Goal: Transaction & Acquisition: Book appointment/travel/reservation

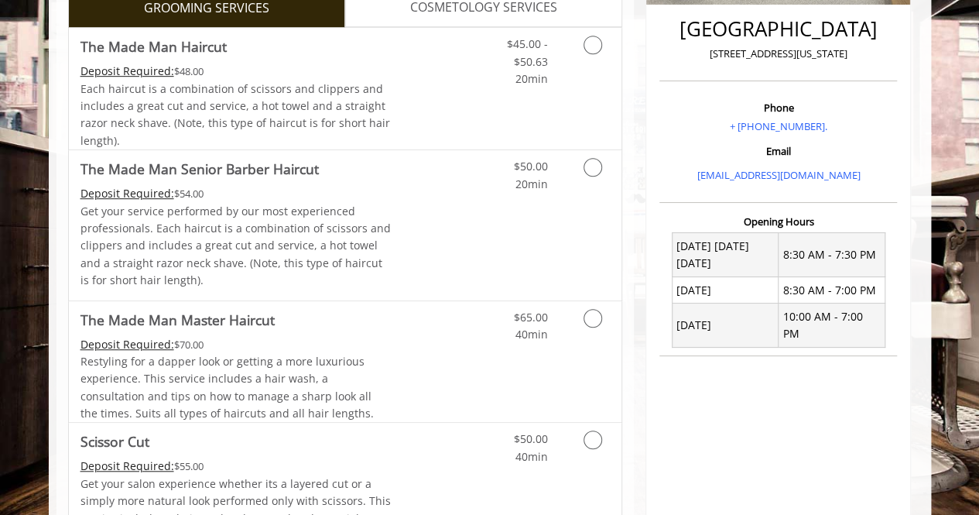
scroll to position [411, 0]
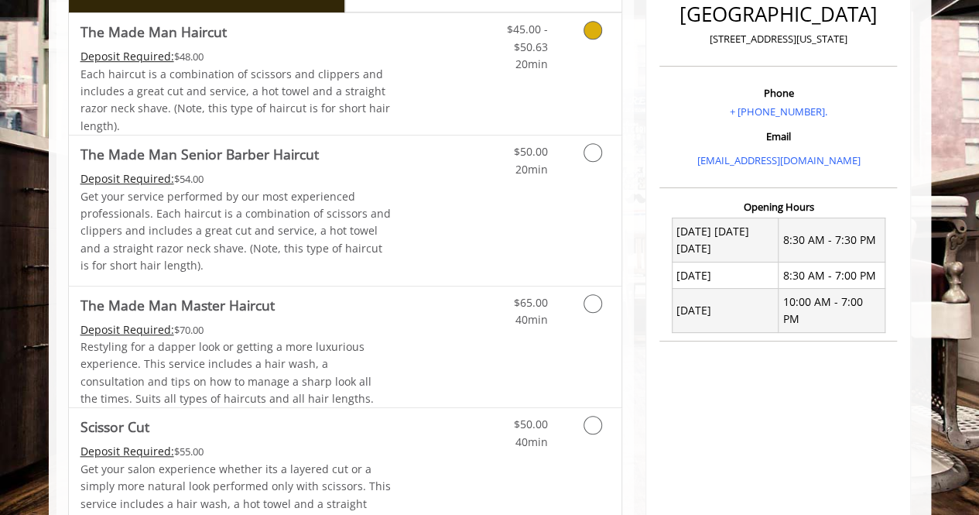
click at [567, 29] on div "Grooming services" at bounding box center [590, 43] width 63 height 60
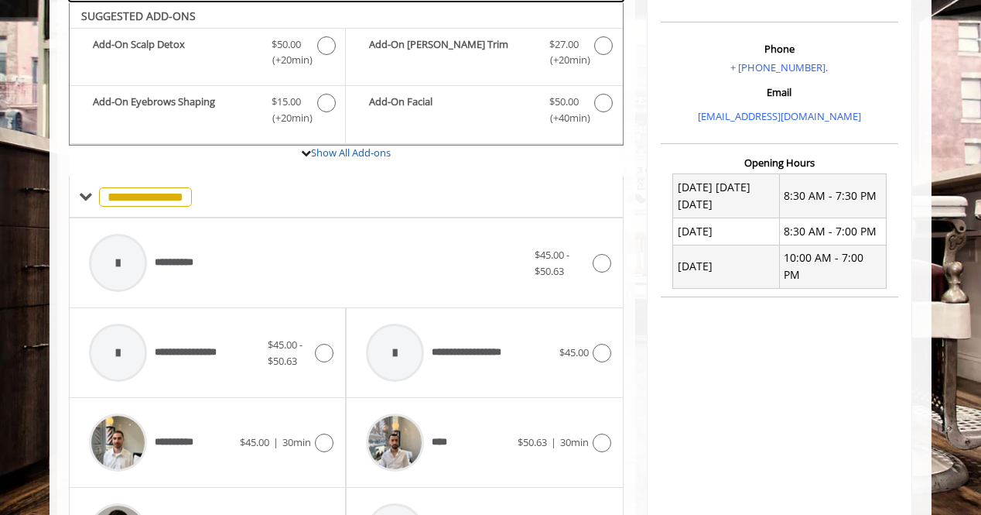
scroll to position [723, 0]
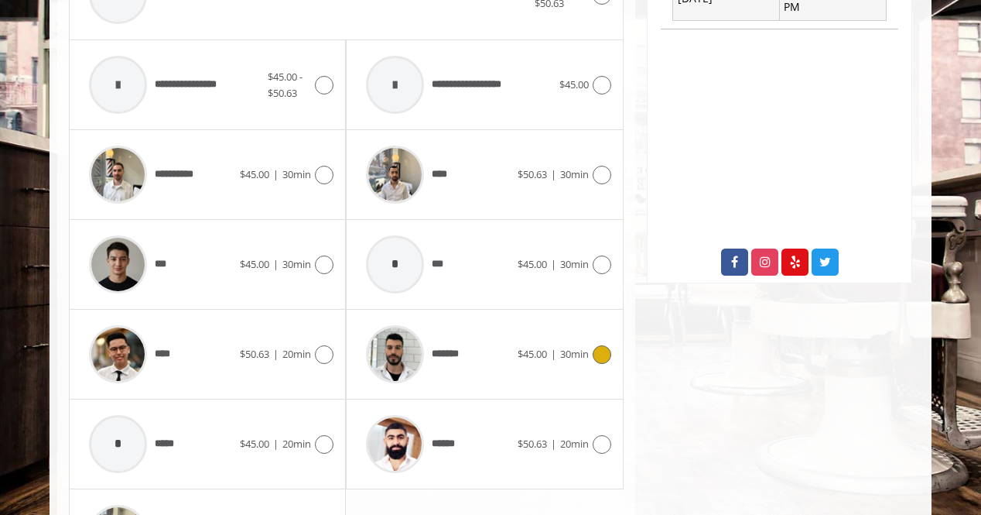
click at [597, 333] on div "******* $45.00 | 30min" at bounding box center [484, 354] width 252 height 74
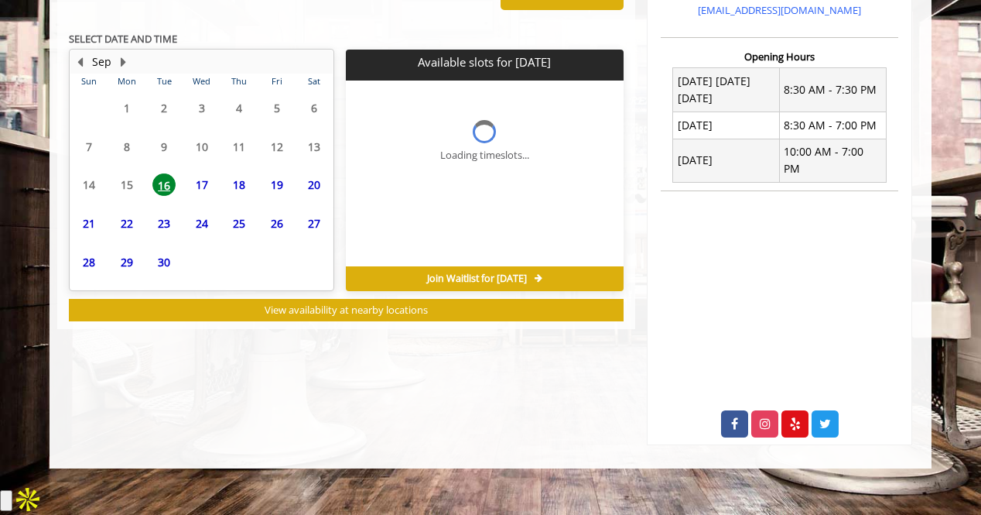
scroll to position [551, 0]
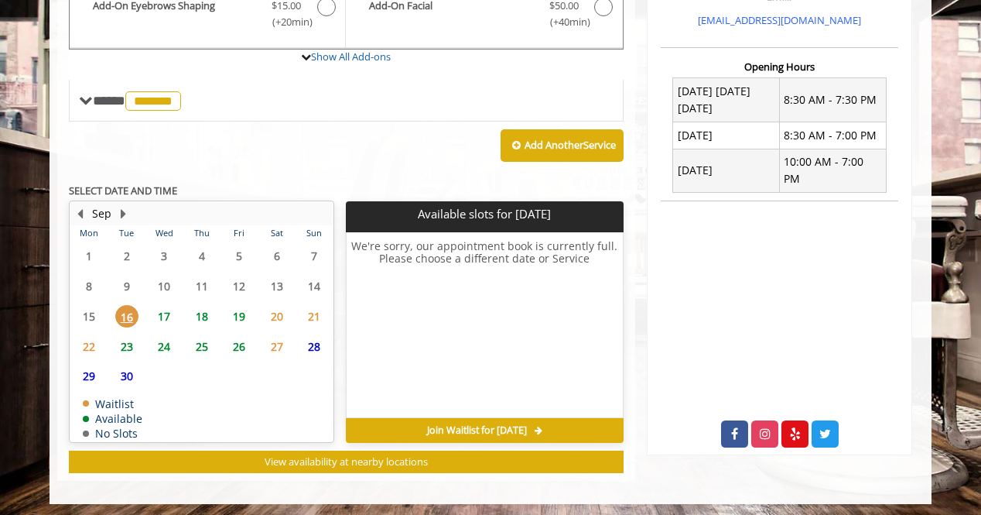
click at [237, 314] on span "19" at bounding box center [238, 316] width 23 height 22
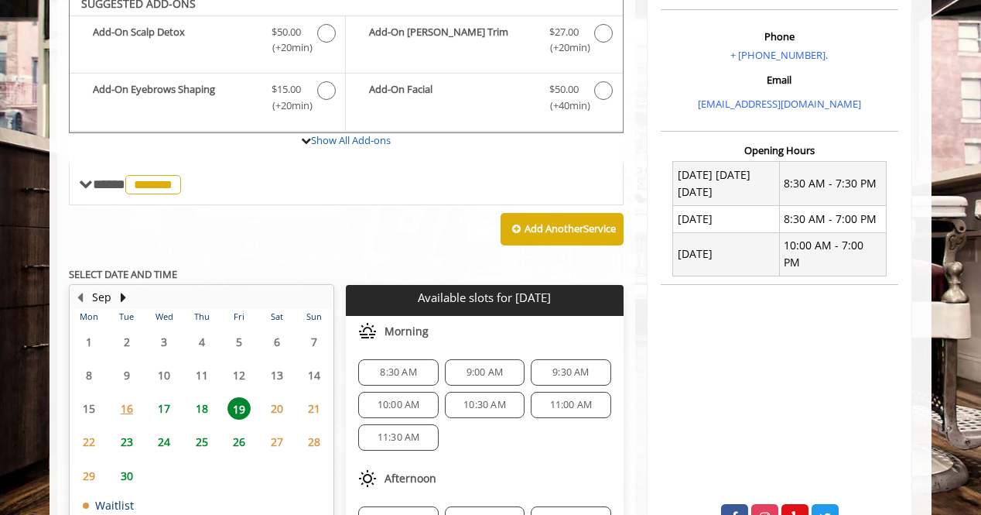
scroll to position [455, 0]
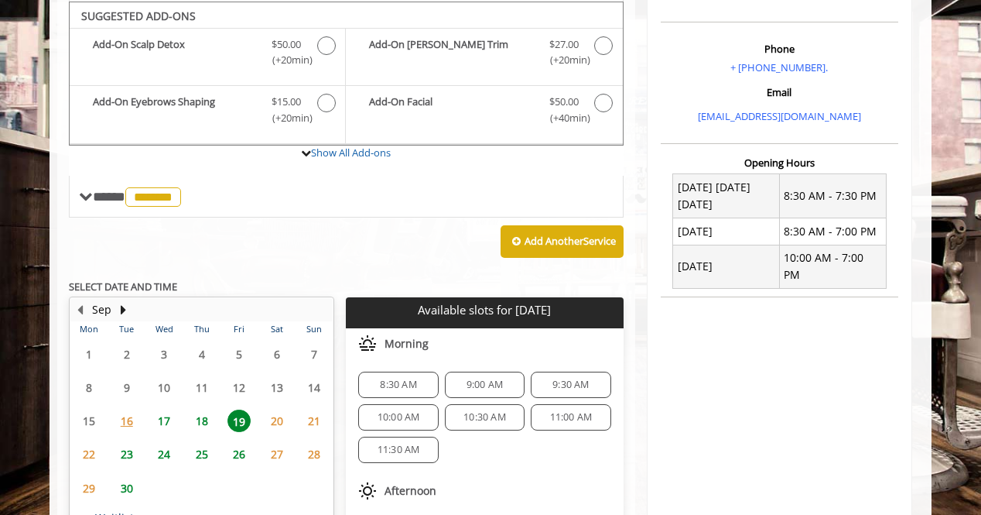
click at [480, 411] on span "10:30 AM" at bounding box center [484, 417] width 43 height 12
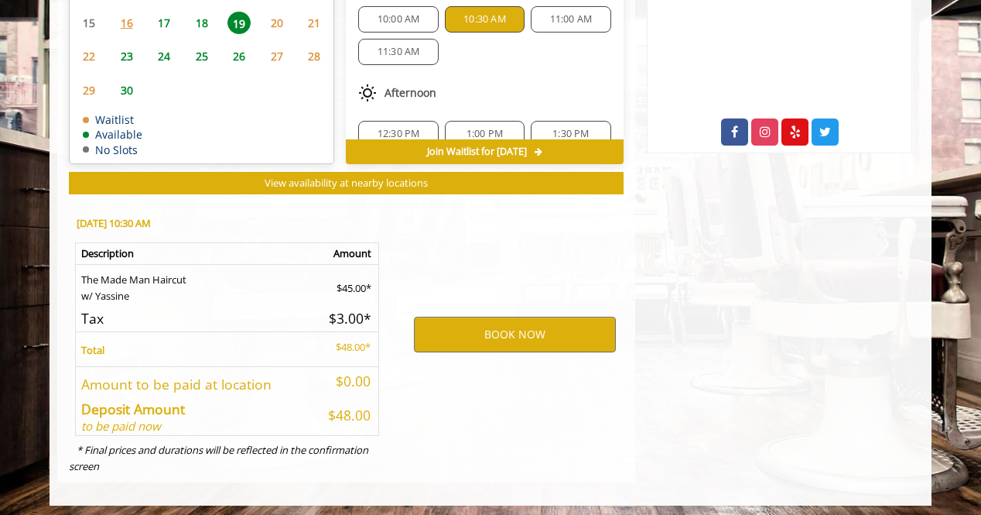
scroll to position [853, 0]
click at [503, 321] on button "BOOK NOW" at bounding box center [515, 334] width 202 height 36
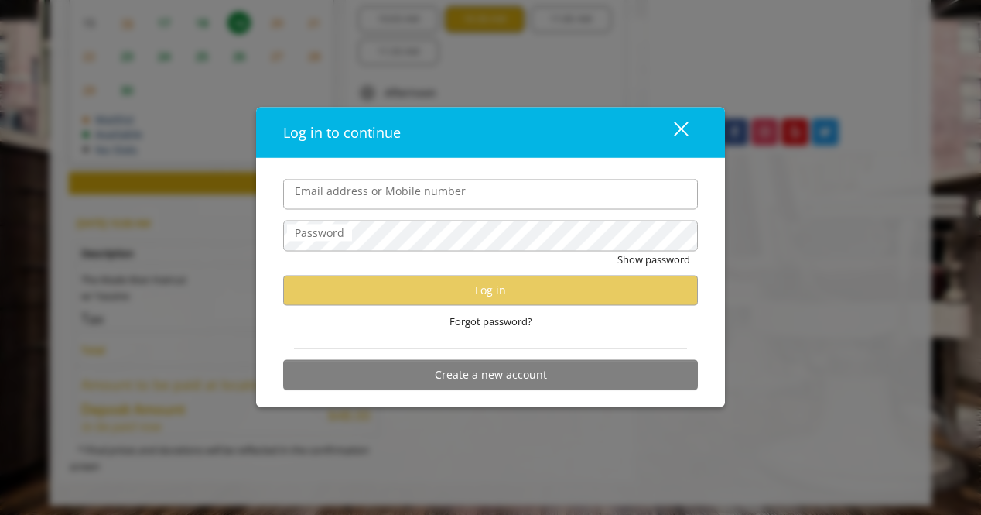
type input "**********"
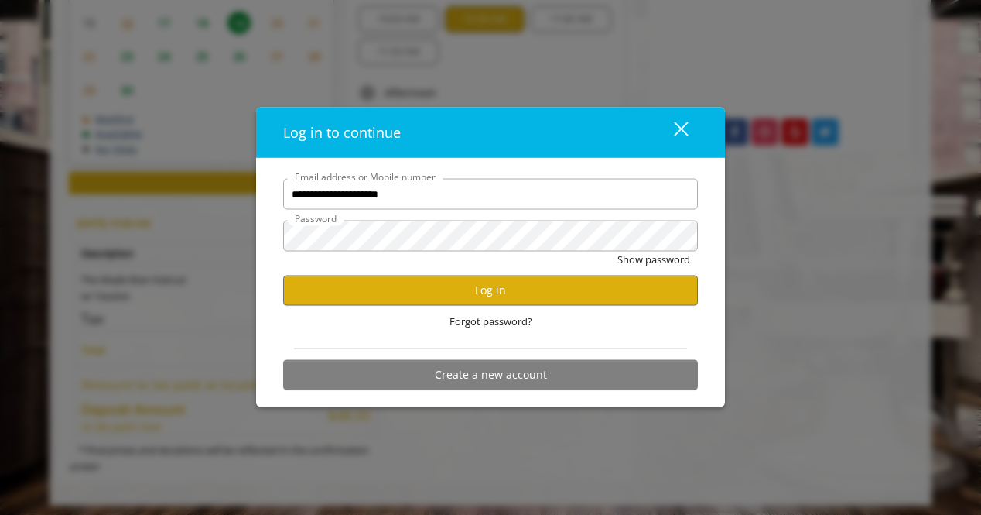
scroll to position [0, 0]
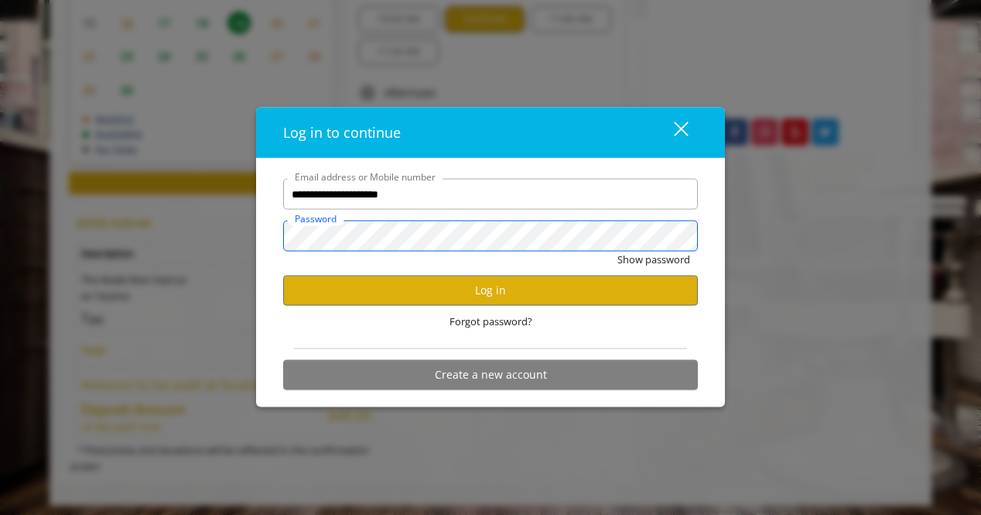
click at [180, 187] on div "**********" at bounding box center [490, 257] width 981 height 515
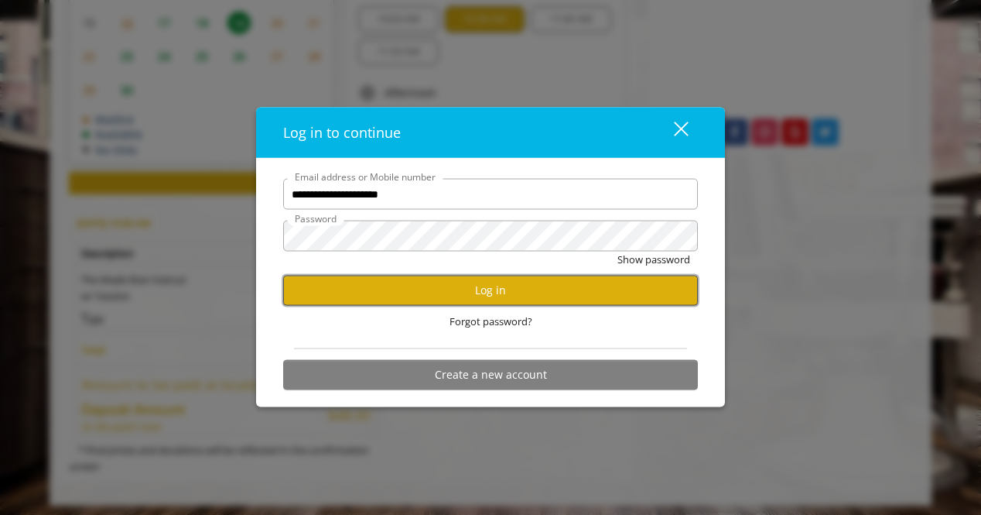
click at [626, 295] on button "Log in" at bounding box center [490, 290] width 415 height 30
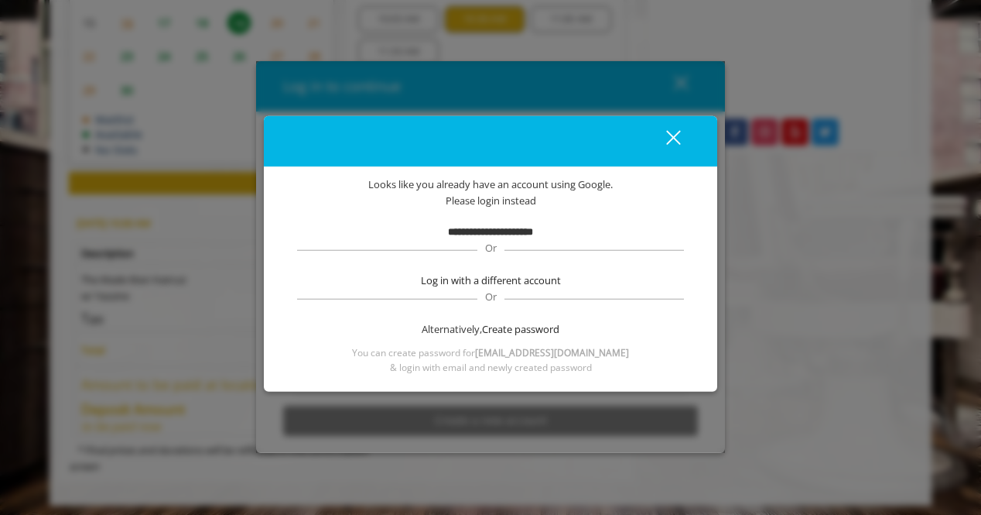
click at [513, 233] on b "**********" at bounding box center [490, 231] width 85 height 10
click at [495, 330] on span "Create password" at bounding box center [520, 329] width 77 height 16
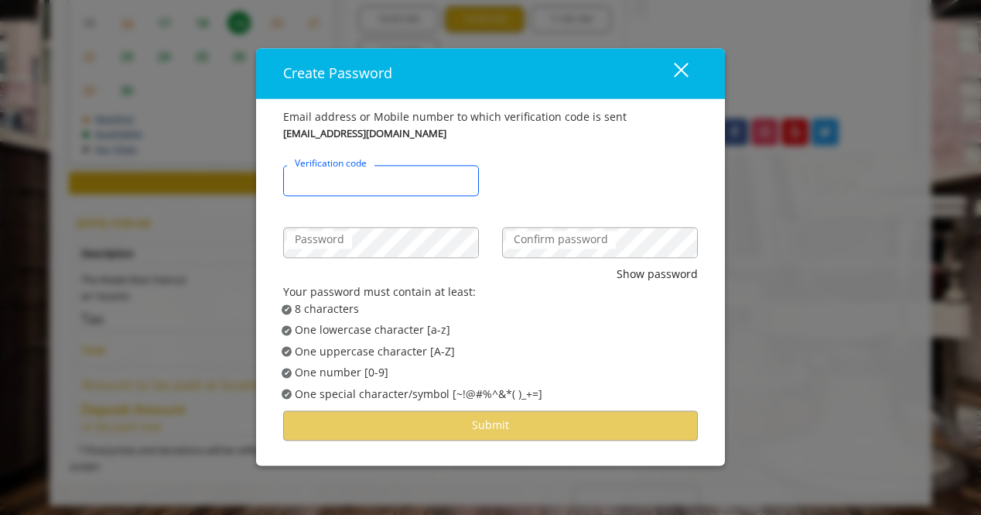
click at [388, 182] on input "Verification code" at bounding box center [381, 181] width 196 height 31
type input "******"
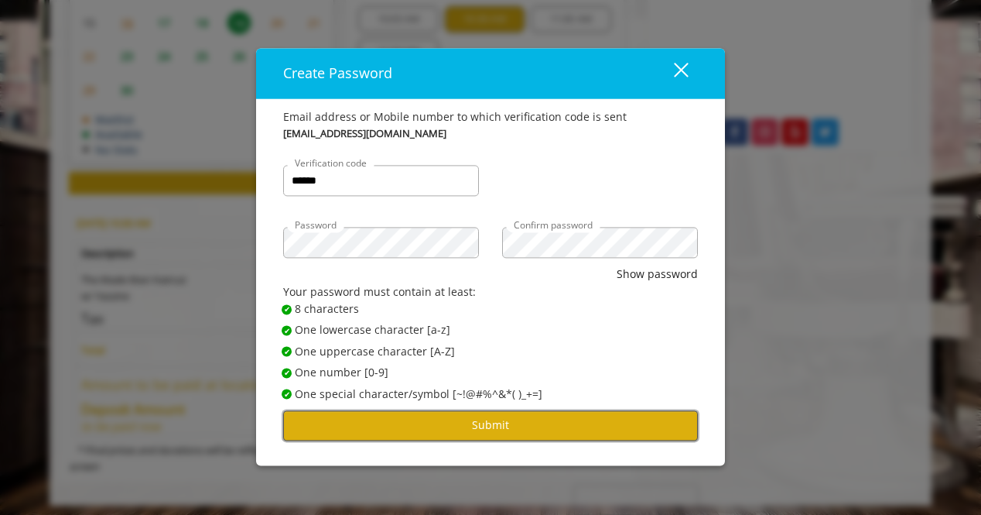
click at [433, 417] on button "Submit" at bounding box center [490, 425] width 415 height 30
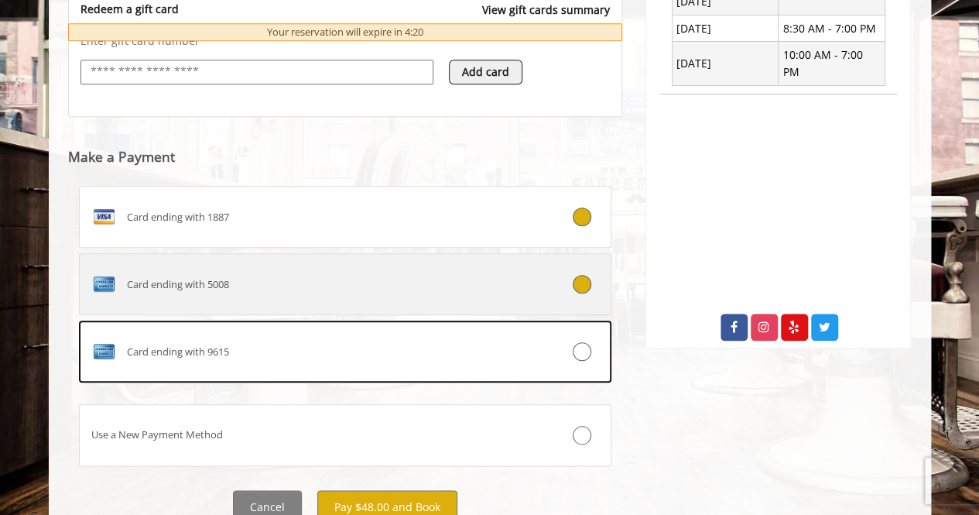
scroll to position [694, 0]
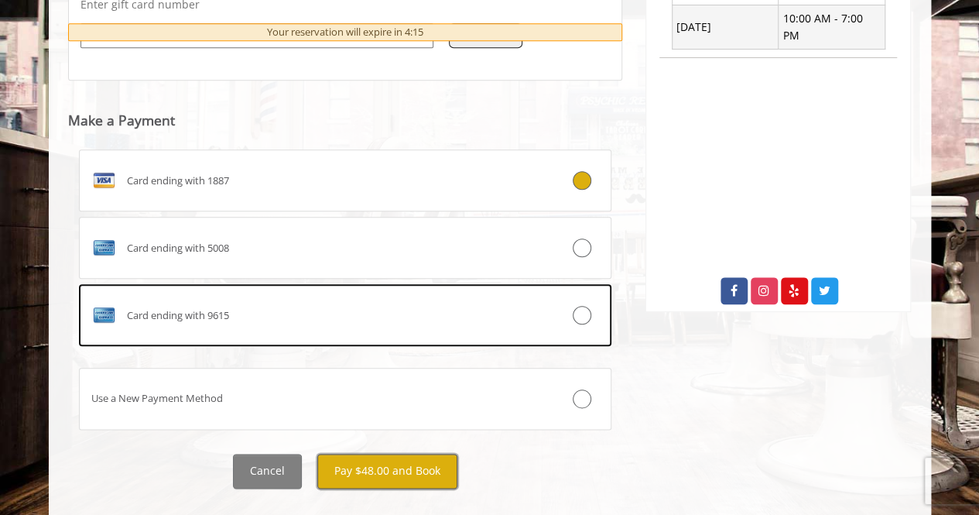
click at [408, 463] on button "Pay $48.00 and Book" at bounding box center [387, 470] width 140 height 35
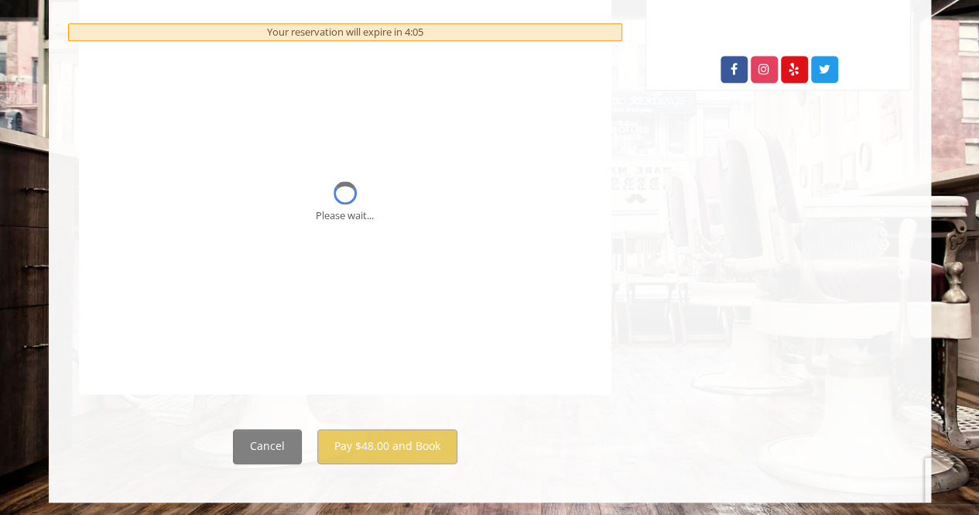
scroll to position [915, 0]
click at [268, 453] on button "Cancel" at bounding box center [267, 446] width 69 height 35
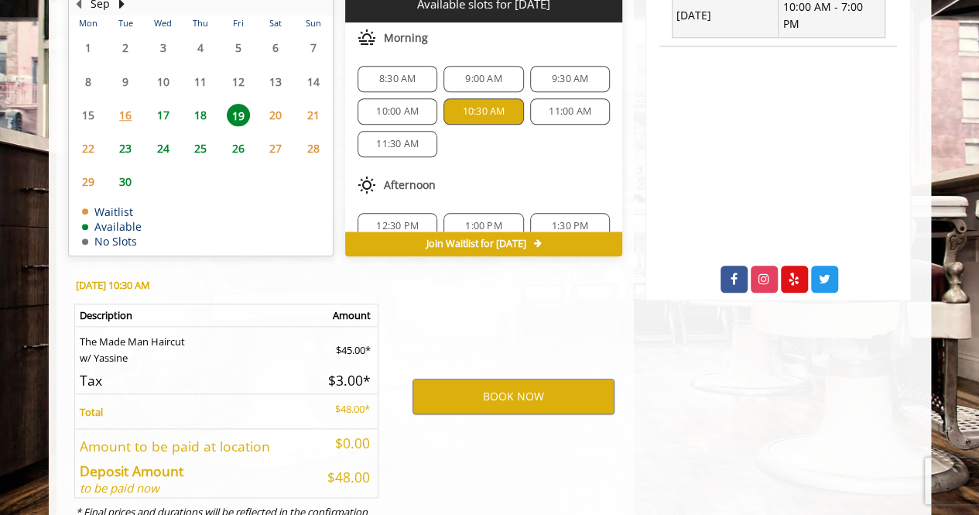
scroll to position [707, 0]
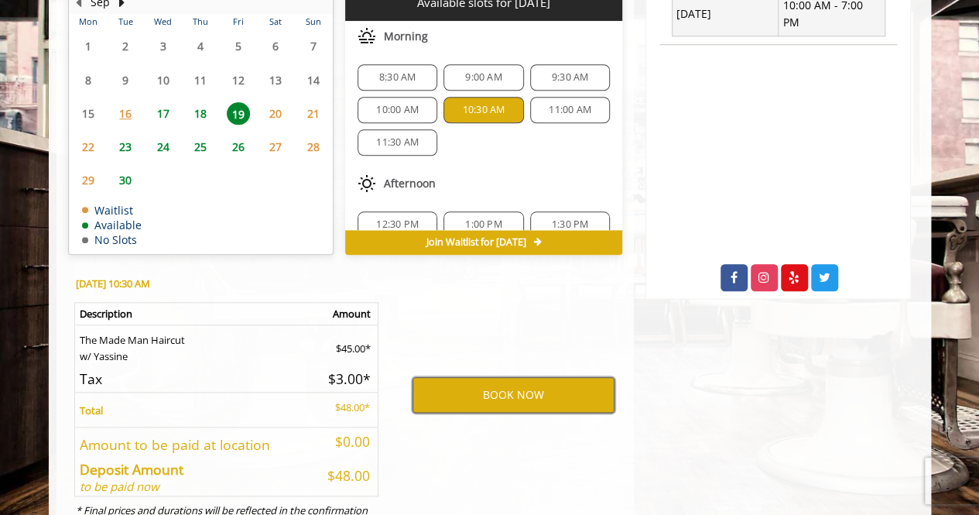
click at [490, 403] on button "BOOK NOW" at bounding box center [513, 395] width 202 height 36
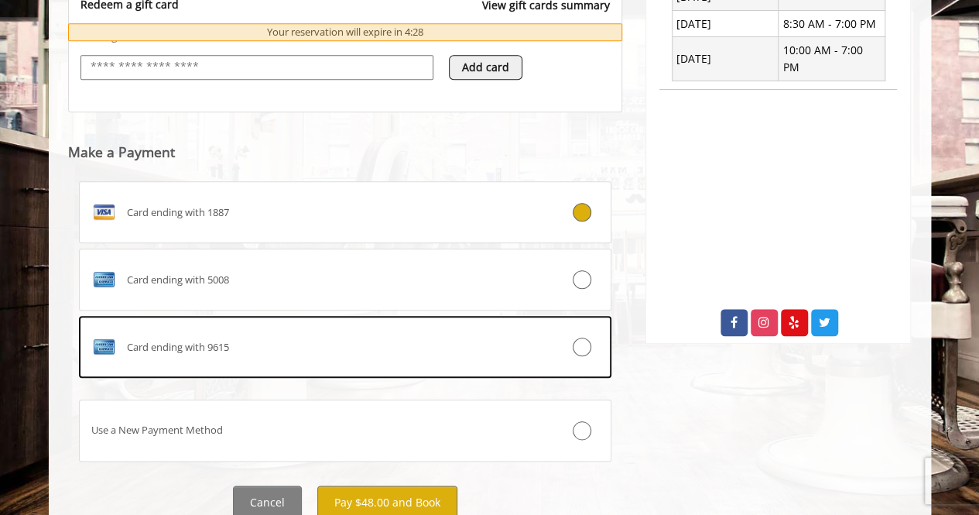
scroll to position [686, 0]
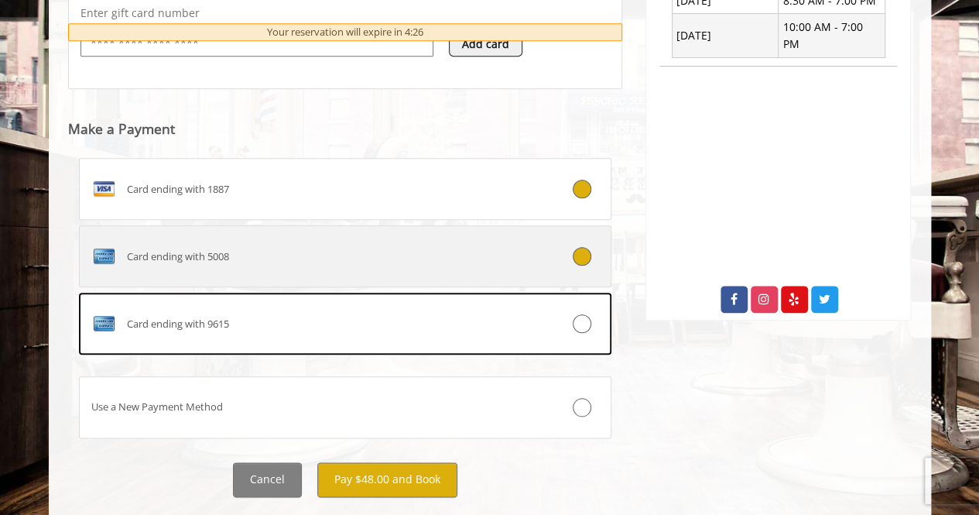
click at [572, 251] on div at bounding box center [566, 256] width 88 height 19
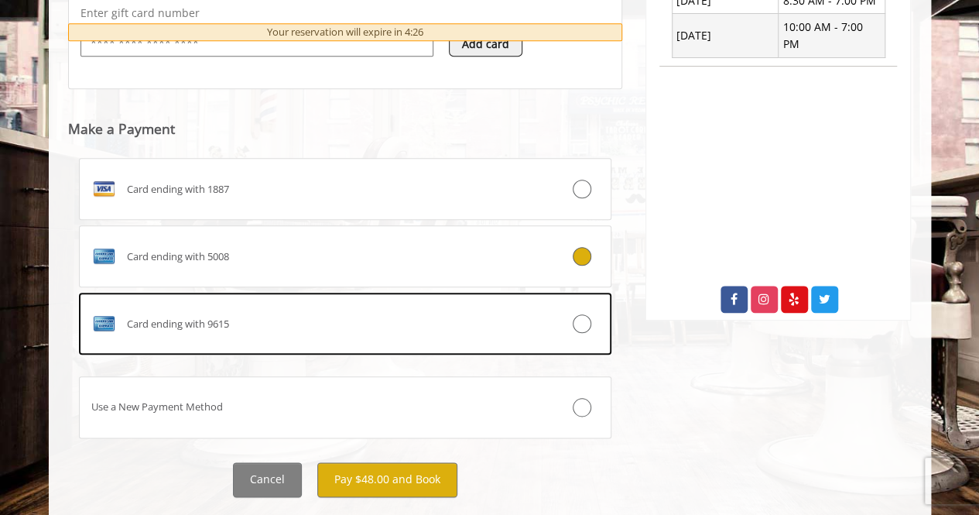
scroll to position [684, 0]
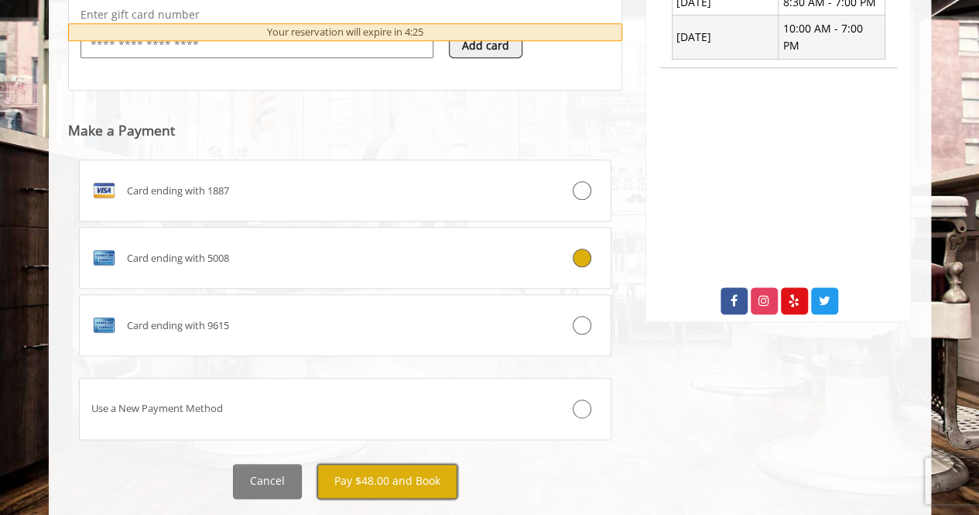
click at [395, 482] on button "Pay $48.00 and Book" at bounding box center [387, 480] width 140 height 35
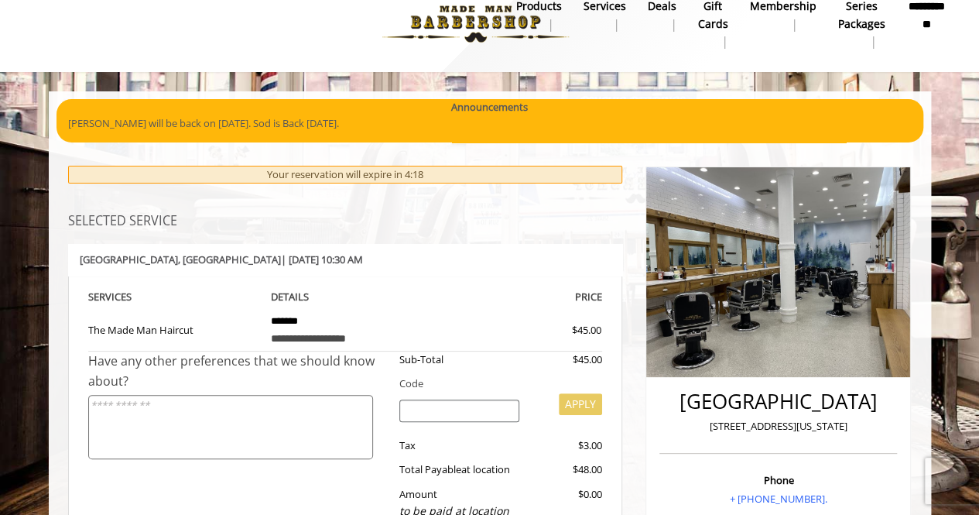
scroll to position [0, 0]
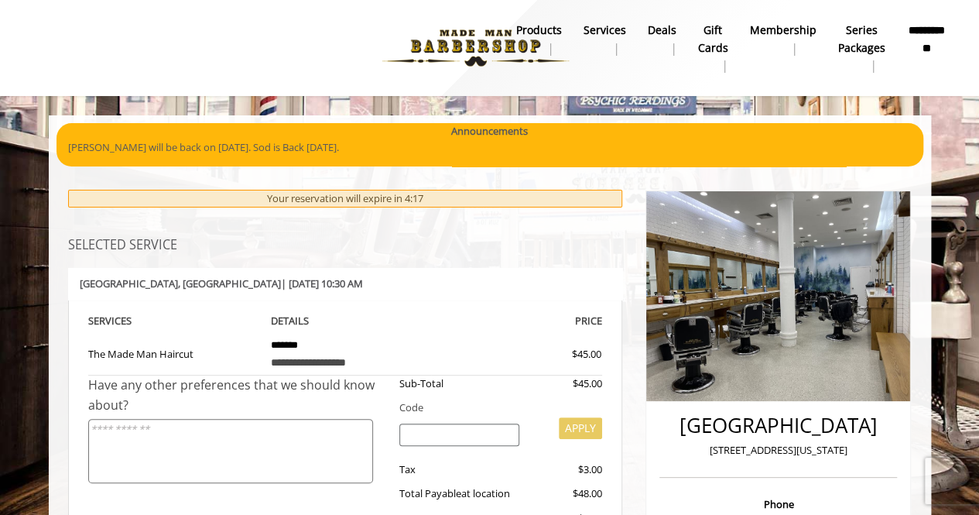
click at [395, 482] on div "Sub-Total $45.00 Code APPLY Tax $3.00 Total Payable at location $48.00 Amount t…" at bounding box center [495, 483] width 214 height 217
